Goal: Task Accomplishment & Management: Use online tool/utility

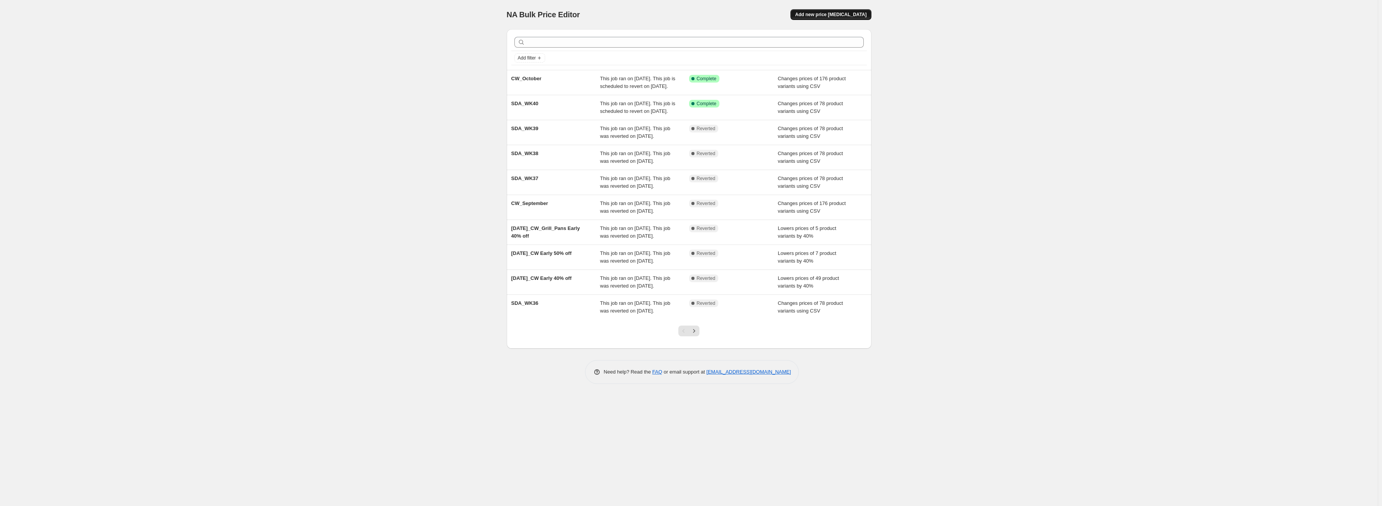
click at [831, 15] on span "Add new price [MEDICAL_DATA]" at bounding box center [830, 15] width 71 height 6
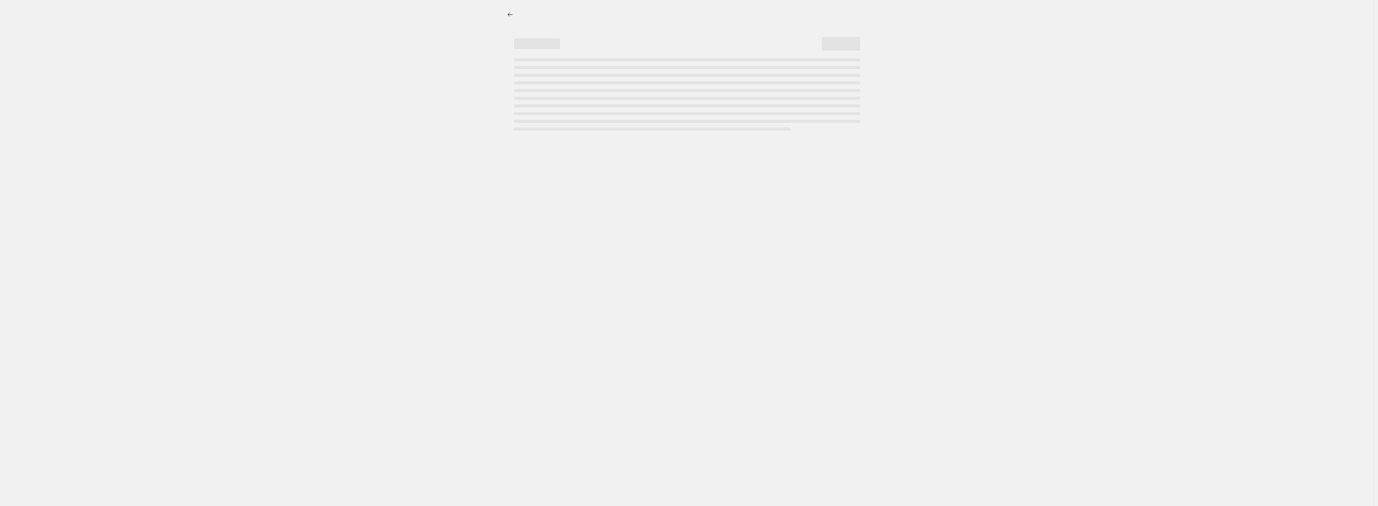
select select "percentage"
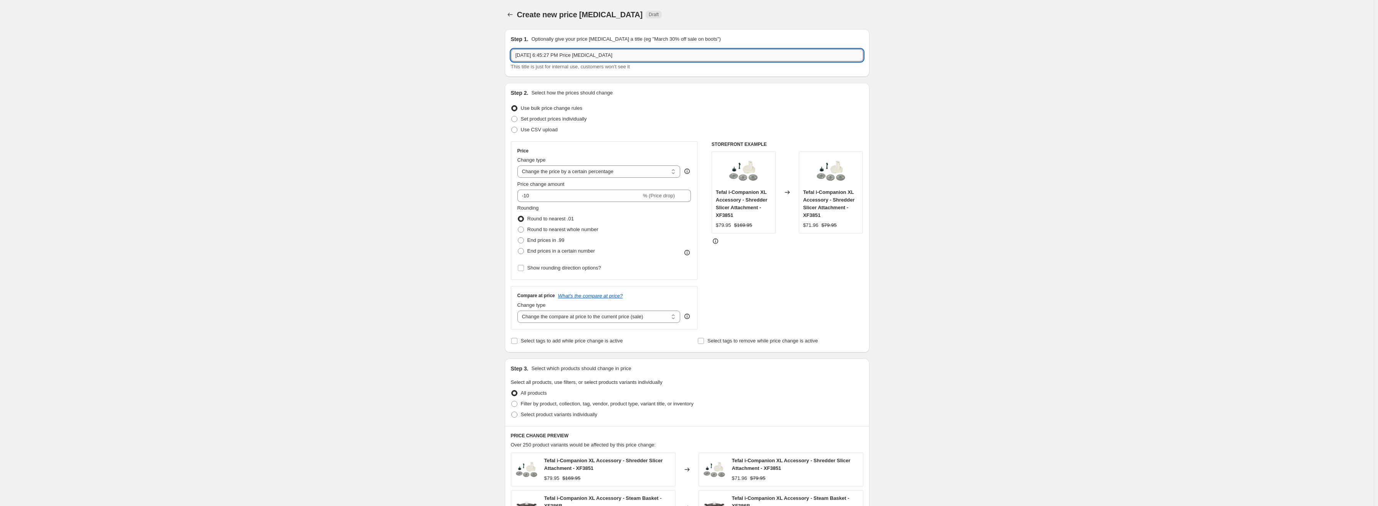
click at [556, 54] on input "[DATE] 6:45:27 PM Price [MEDICAL_DATA]" at bounding box center [687, 55] width 352 height 12
type input "SDA_WK41"
click at [541, 131] on span "Use CSV upload" at bounding box center [539, 130] width 37 height 6
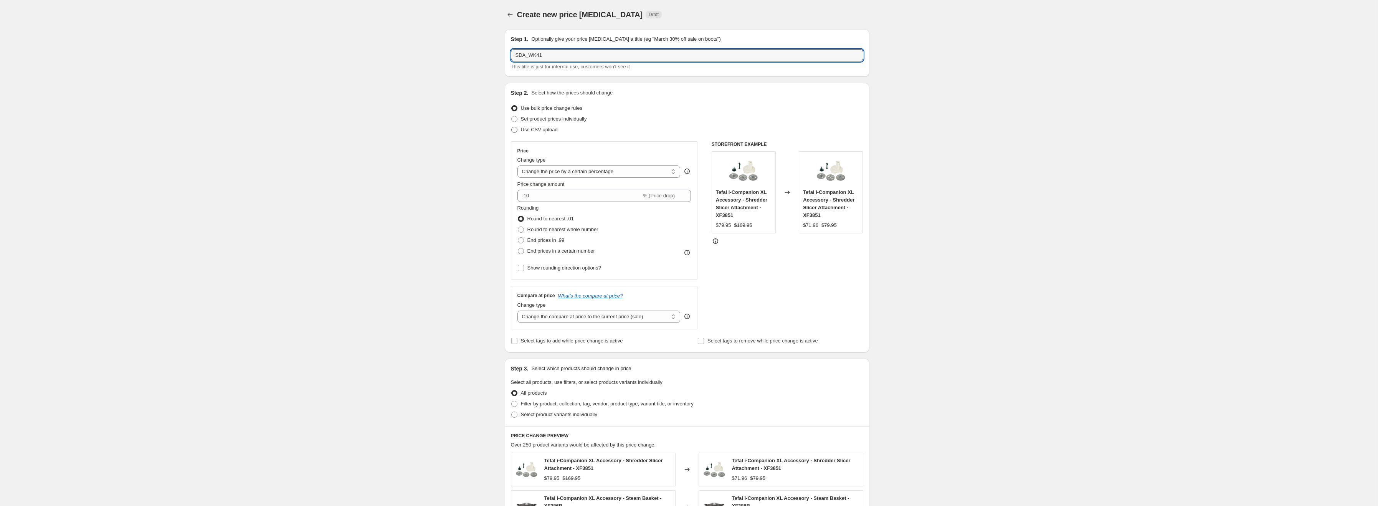
click at [512, 127] on input "Use CSV upload" at bounding box center [511, 127] width 0 height 0
radio input "true"
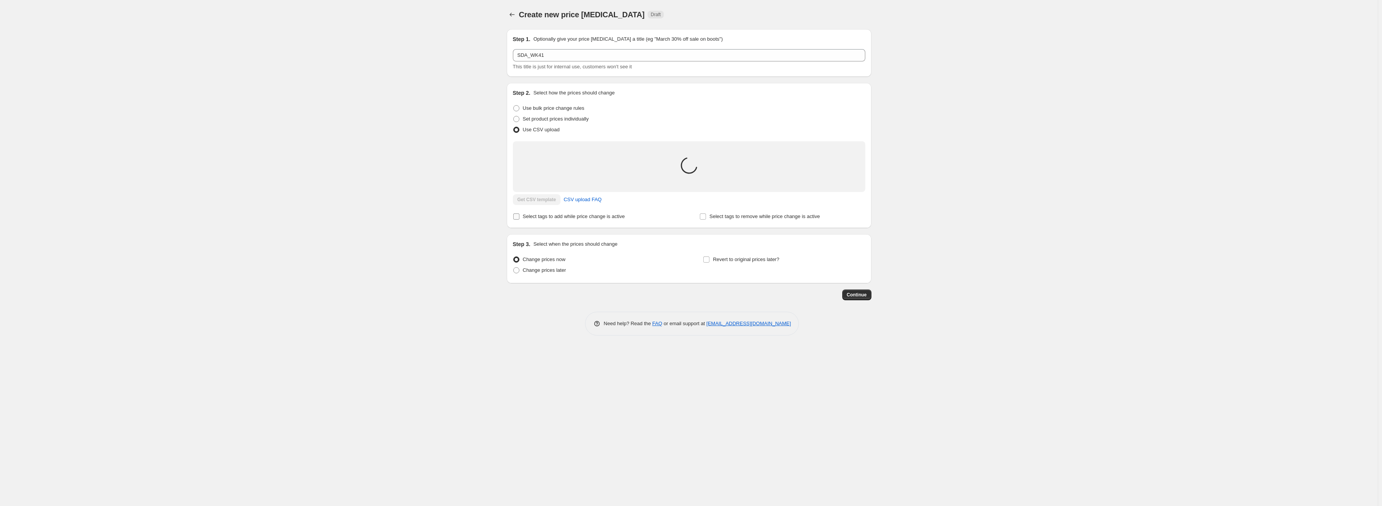
click at [552, 217] on span "Select tags to add while price change is active" at bounding box center [574, 216] width 102 height 6
click at [519, 217] on input "Select tags to add while price change is active" at bounding box center [516, 216] width 6 height 6
checkbox input "true"
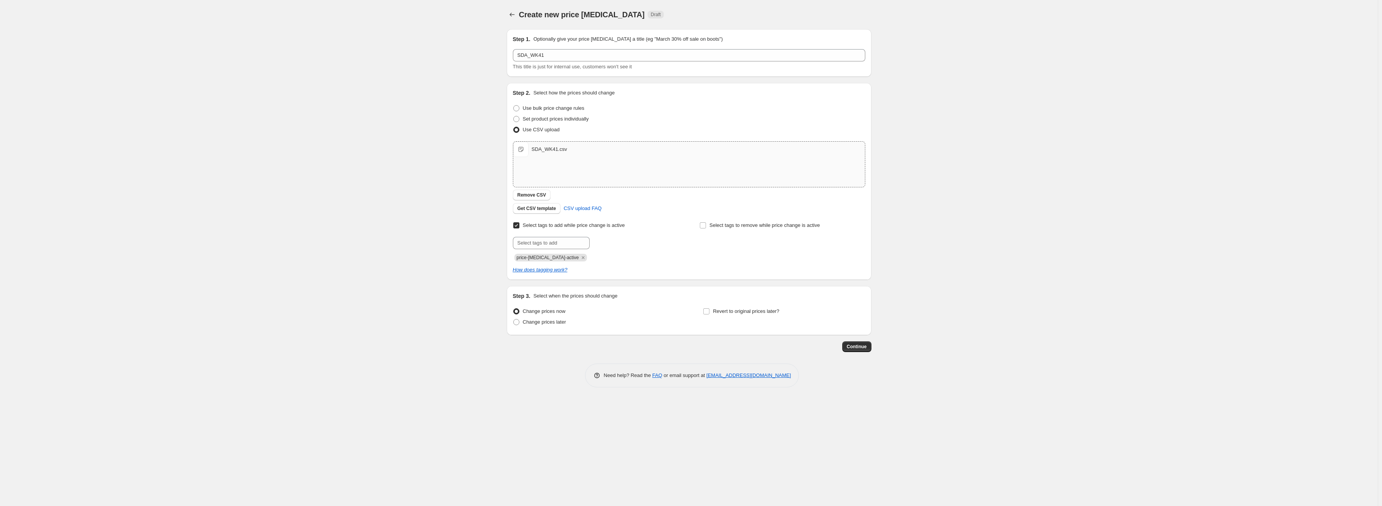
click at [547, 257] on span "price-[MEDICAL_DATA]-active" at bounding box center [548, 257] width 62 height 5
copy span "price-[MEDICAL_DATA]-active"
click at [718, 223] on span "Select tags to remove while price change is active" at bounding box center [764, 225] width 111 height 6
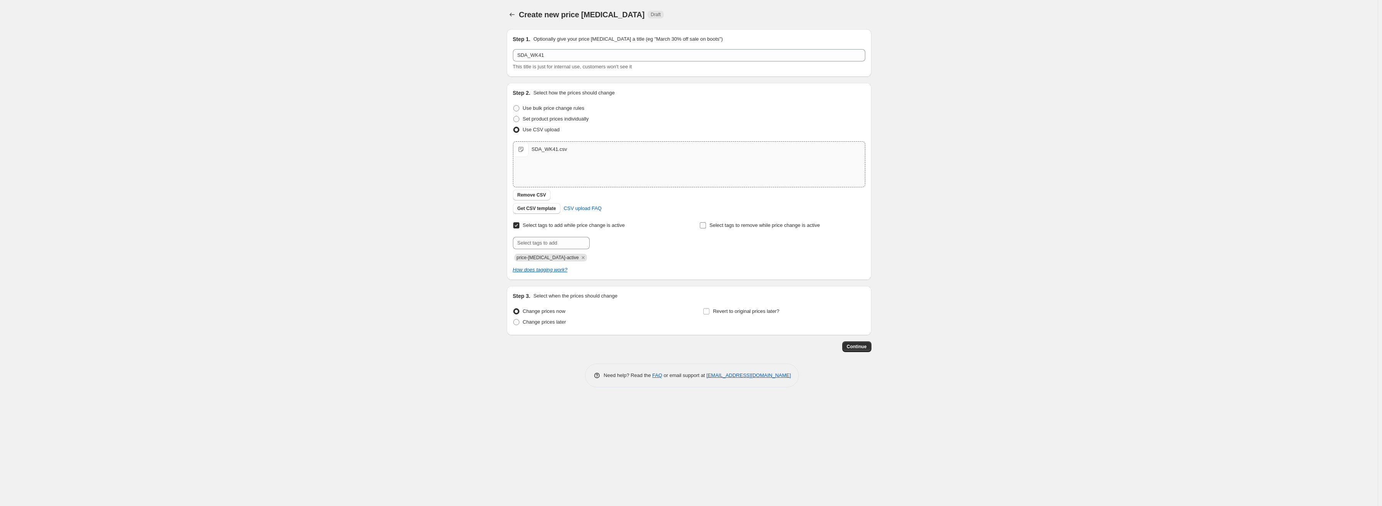
click at [706, 223] on input "Select tags to remove while price change is active" at bounding box center [703, 225] width 6 height 6
checkbox input "true"
drag, startPoint x: 719, startPoint y: 247, endPoint x: 729, endPoint y: 251, distance: 11.1
click at [719, 247] on input "text" at bounding box center [737, 243] width 77 height 12
paste input "price-[MEDICAL_DATA]-active"
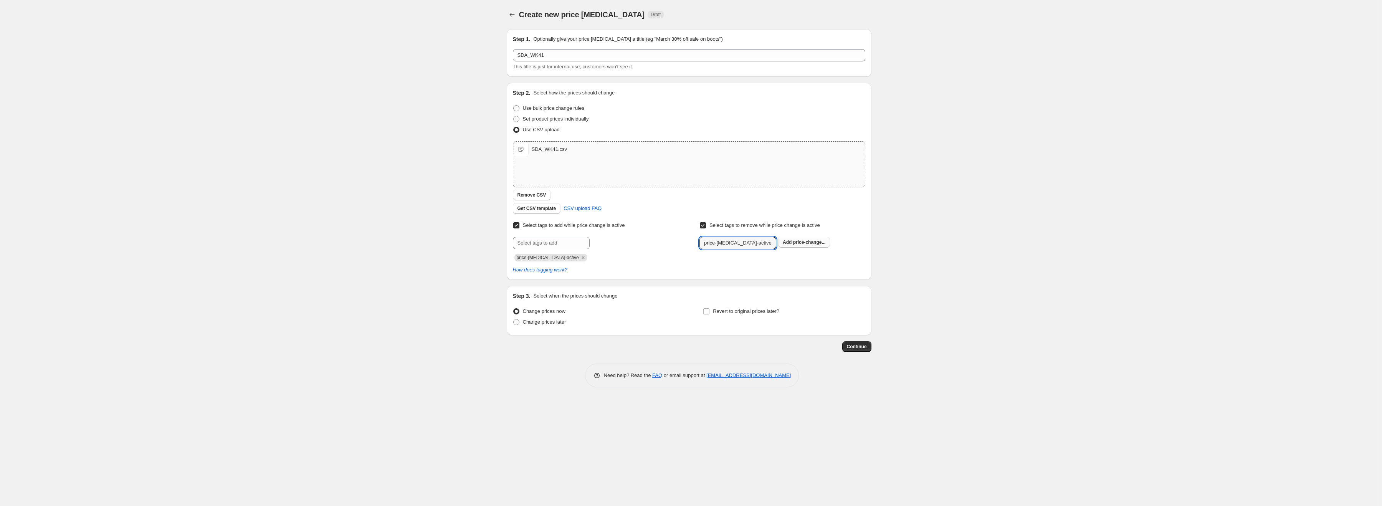
type input "price-[MEDICAL_DATA]-active"
drag, startPoint x: 795, startPoint y: 244, endPoint x: 680, endPoint y: 291, distance: 124.1
click at [795, 244] on span "price-change..." at bounding box center [809, 242] width 33 height 5
click at [557, 322] on span "Change prices later" at bounding box center [544, 322] width 43 height 6
click at [552, 327] on label "Change prices later" at bounding box center [539, 322] width 53 height 11
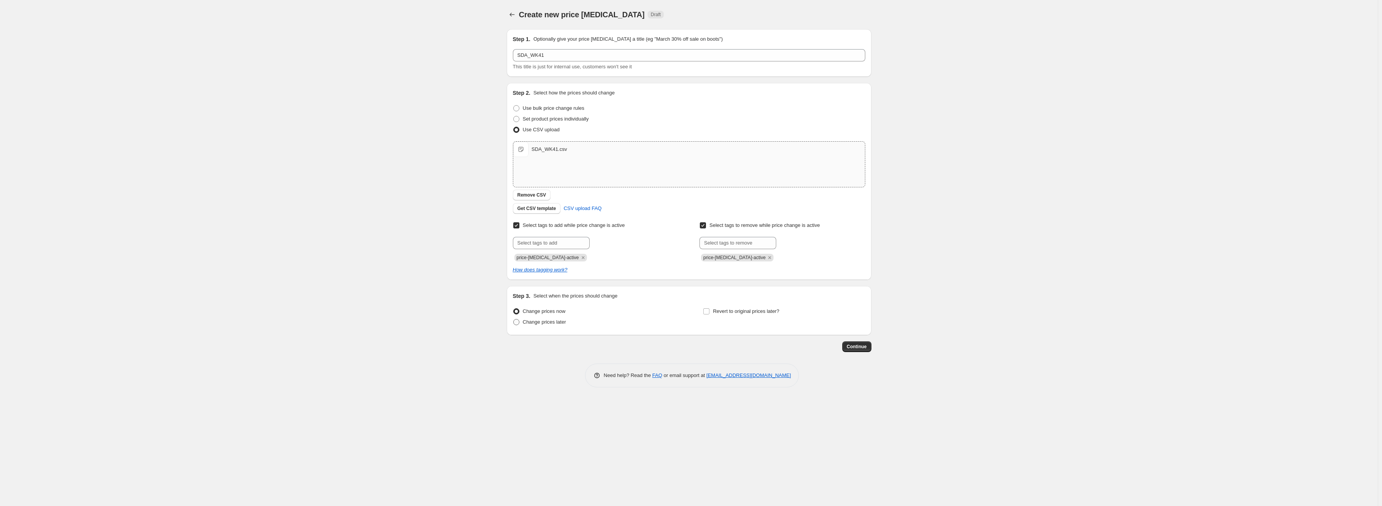
click at [514, 319] on input "Change prices later" at bounding box center [513, 319] width 0 height 0
radio input "true"
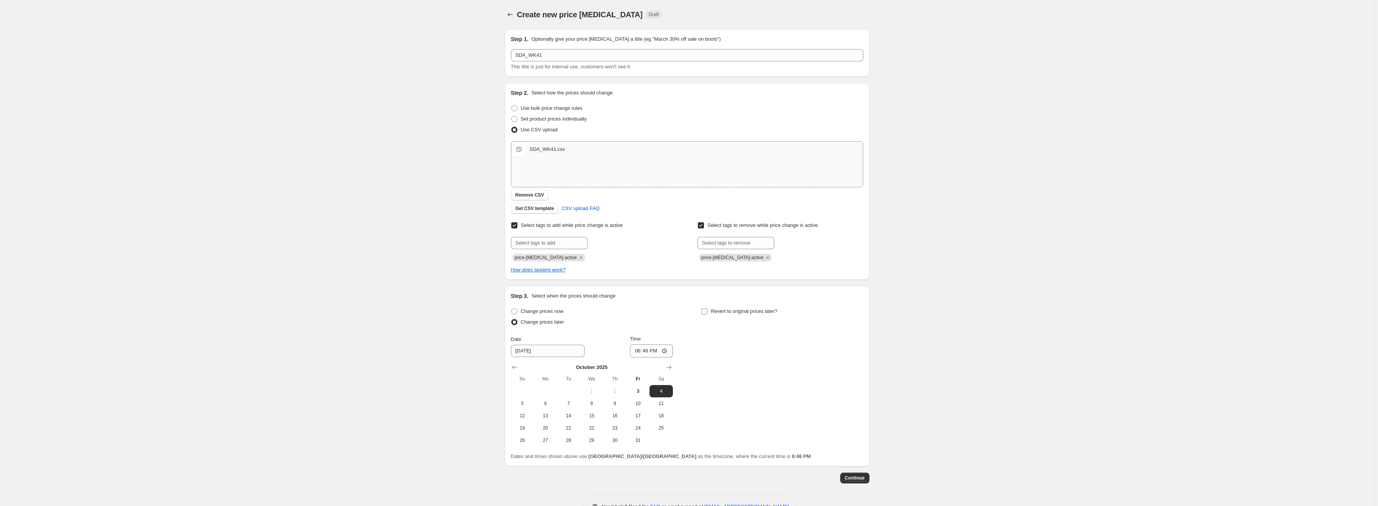
click at [746, 314] on span "Revert to original prices later?" at bounding box center [744, 311] width 66 height 6
click at [708, 314] on input "Revert to original prices later?" at bounding box center [704, 311] width 6 height 6
checkbox input "true"
click at [541, 405] on span "6" at bounding box center [545, 403] width 17 height 6
type input "[DATE]"
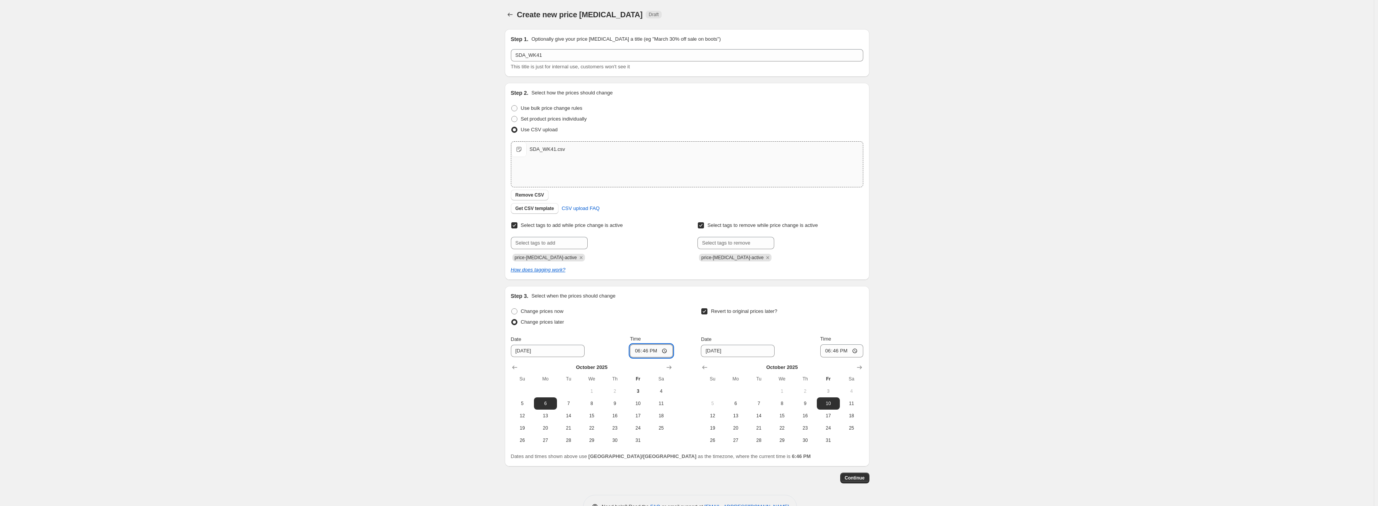
click at [639, 354] on input "18:46" at bounding box center [651, 350] width 43 height 13
type input "00:03"
click at [827, 441] on span "31" at bounding box center [828, 440] width 17 height 6
click at [719, 419] on button "12" at bounding box center [712, 416] width 23 height 12
type input "[DATE]"
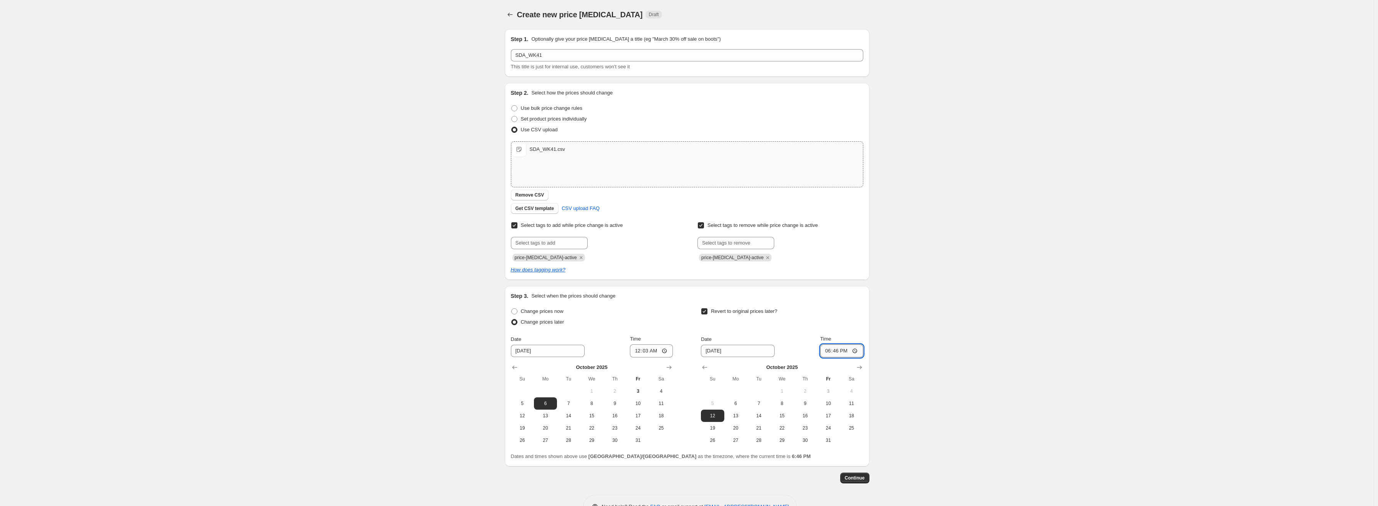
click at [829, 352] on input "18:46" at bounding box center [841, 350] width 43 height 13
type input "23:59"
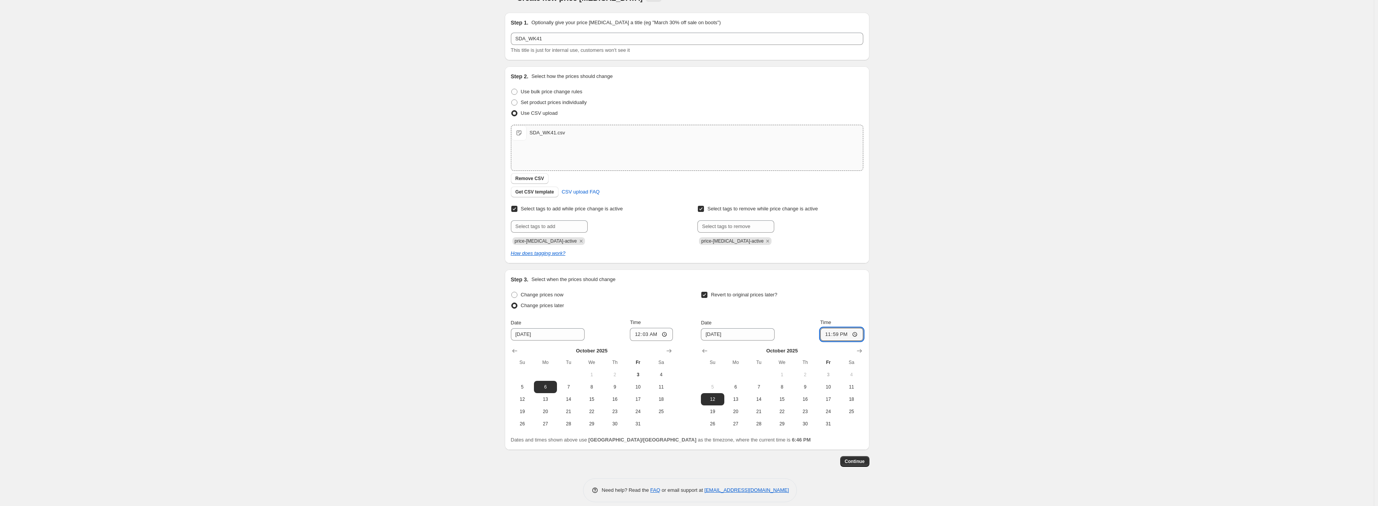
scroll to position [24, 0]
click at [860, 453] on span "Continue" at bounding box center [855, 454] width 20 height 6
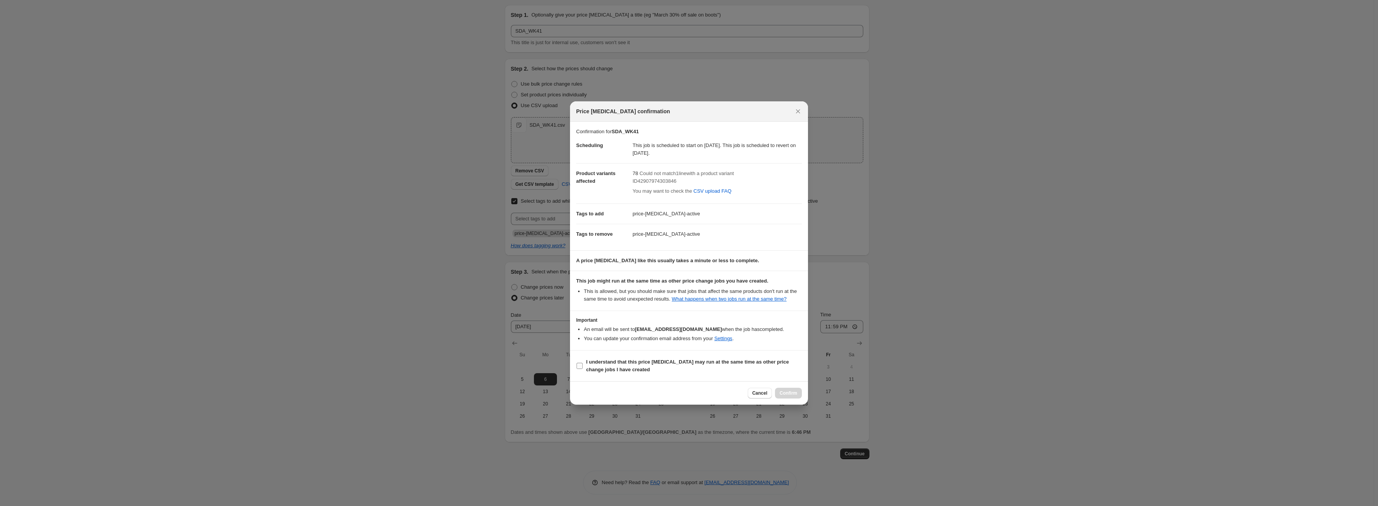
click at [684, 357] on label "I understand that this price [MEDICAL_DATA] may run at the same time as other p…" at bounding box center [689, 366] width 226 height 18
click at [583, 363] on input "I understand that this price [MEDICAL_DATA] may run at the same time as other p…" at bounding box center [580, 366] width 6 height 6
checkbox input "true"
click at [800, 394] on button "Confirm" at bounding box center [788, 393] width 27 height 11
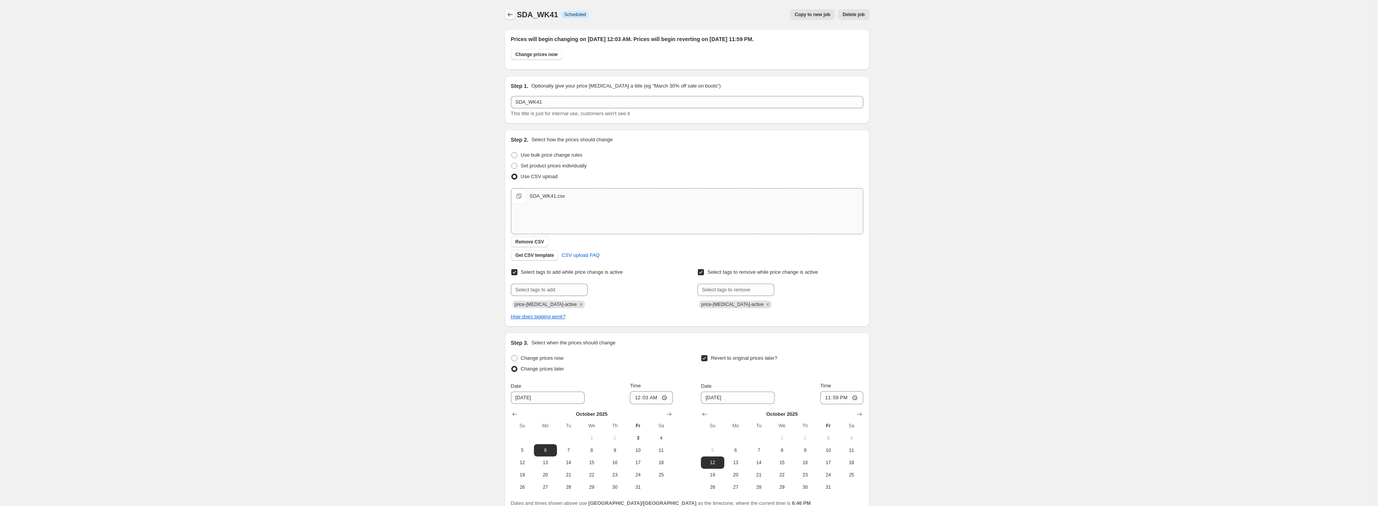
click at [509, 15] on icon "Price change jobs" at bounding box center [510, 15] width 8 height 8
